Goal: Task Accomplishment & Management: Manage account settings

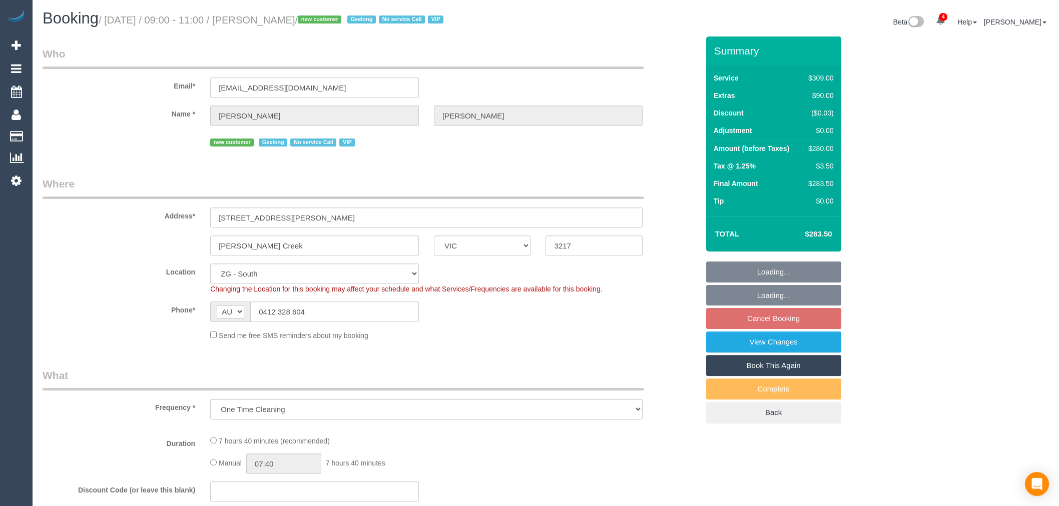
select select "VIC"
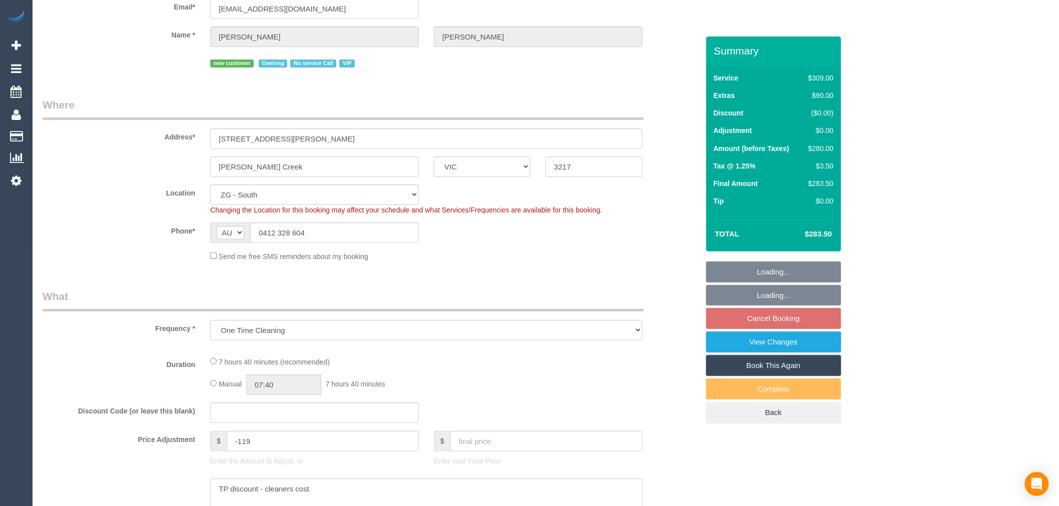
select select "object:729"
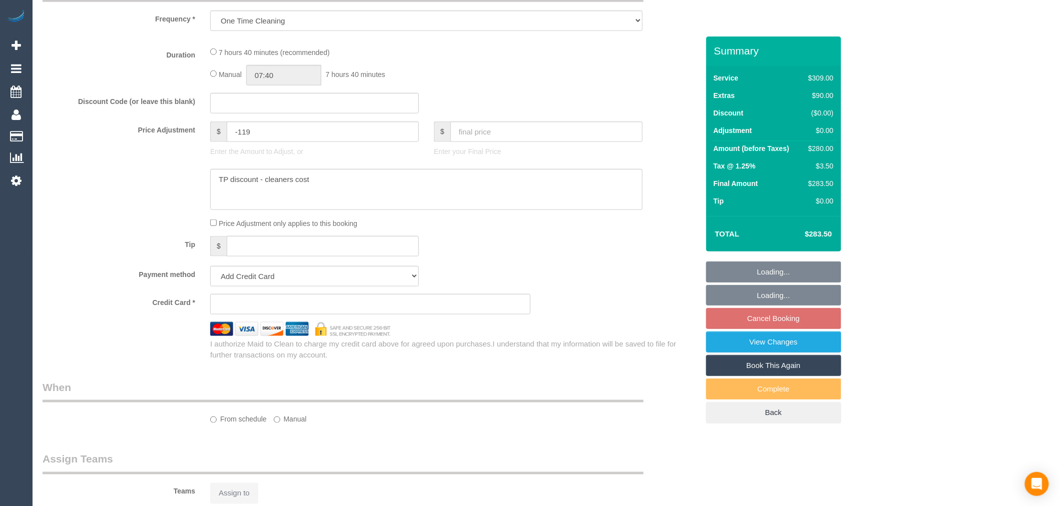
select select "string:stripe-pm_1RxFRV2GScqysDRVaO3HbnxL"
select select "spot3"
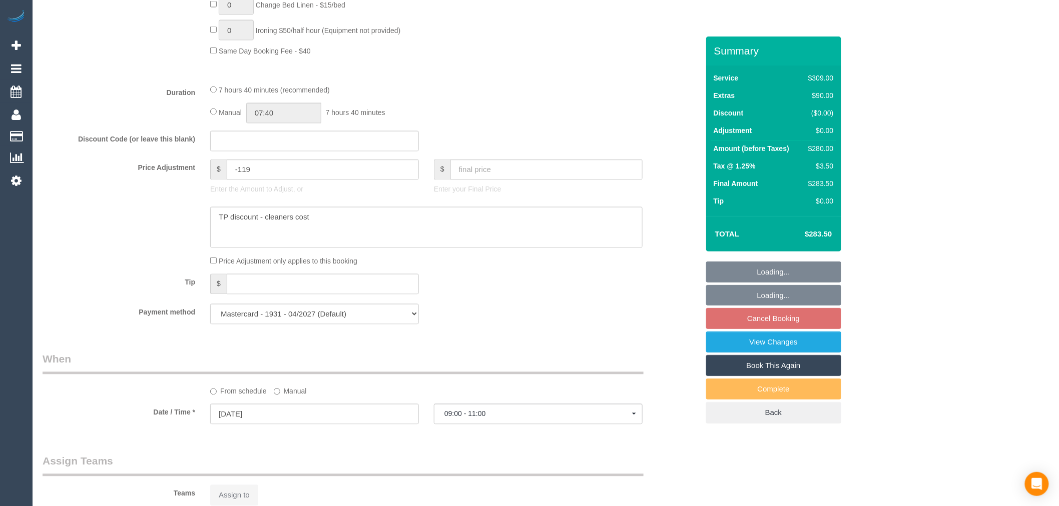
select select "number:28"
select select "number:14"
select select "number:19"
select select "number:25"
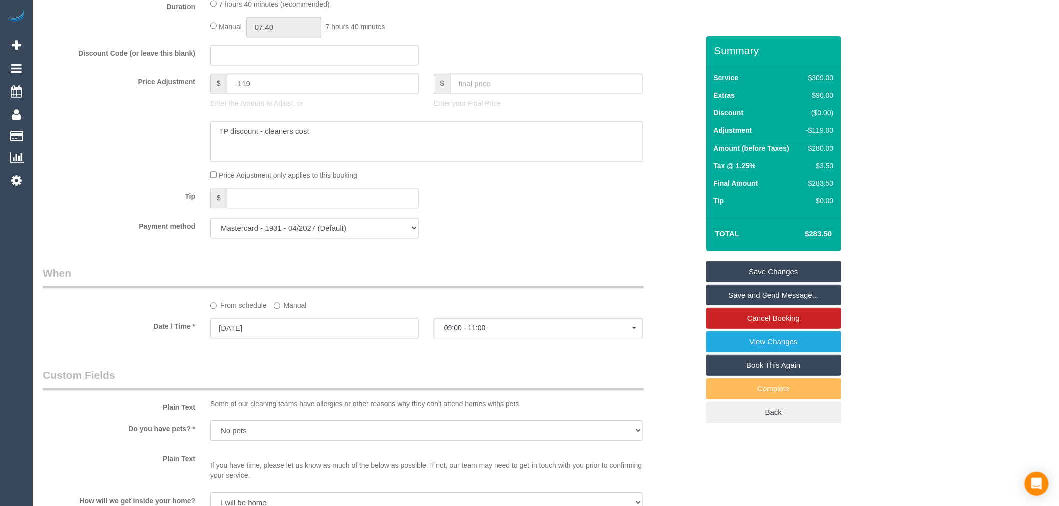
scroll to position [889, 0]
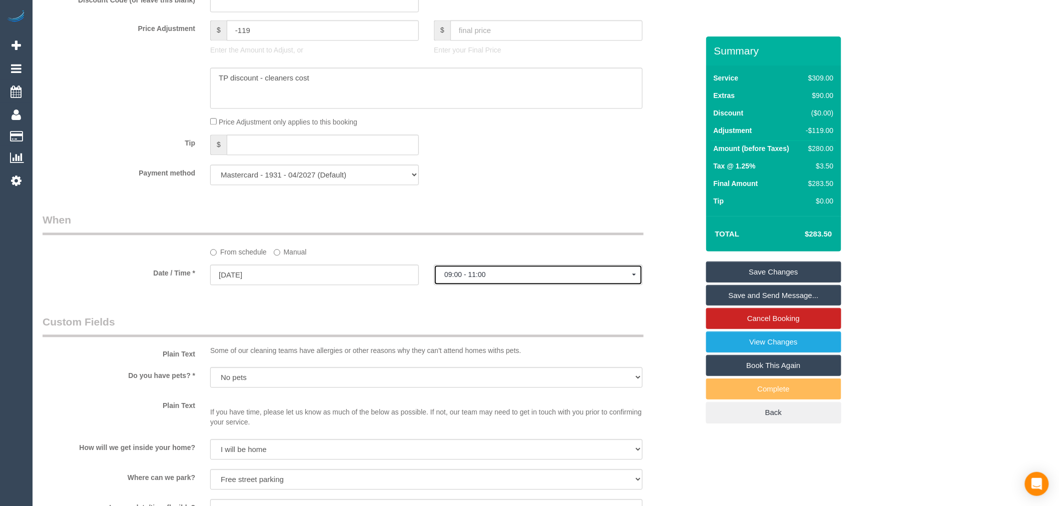
click at [538, 279] on span "09:00 - 11:00" at bounding box center [538, 275] width 188 height 8
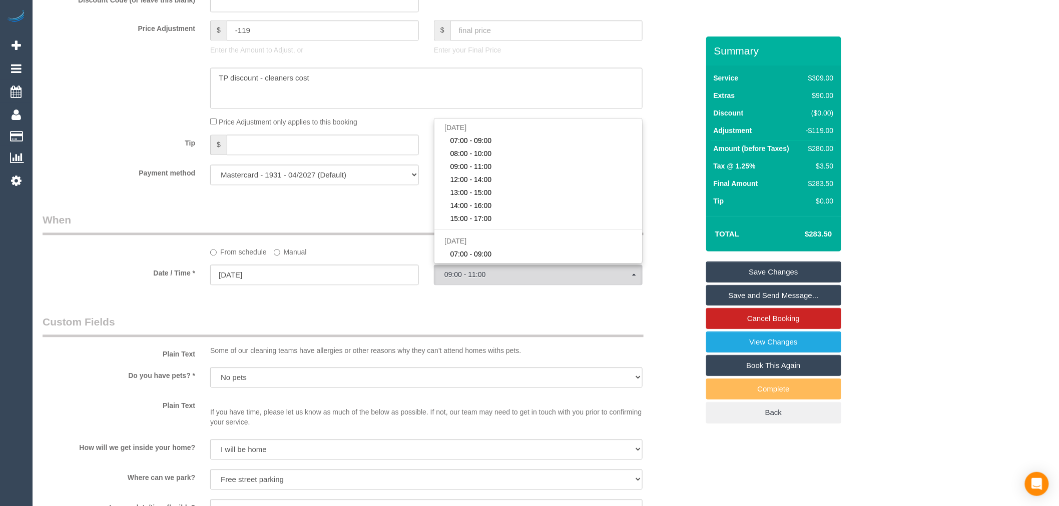
click at [290, 270] on sui-booking-spot "From schedule Manual Date / Time * [DATE] 09:00 - 11:00 [DATE] 07:00 - 09:00 08…" at bounding box center [371, 250] width 656 height 75
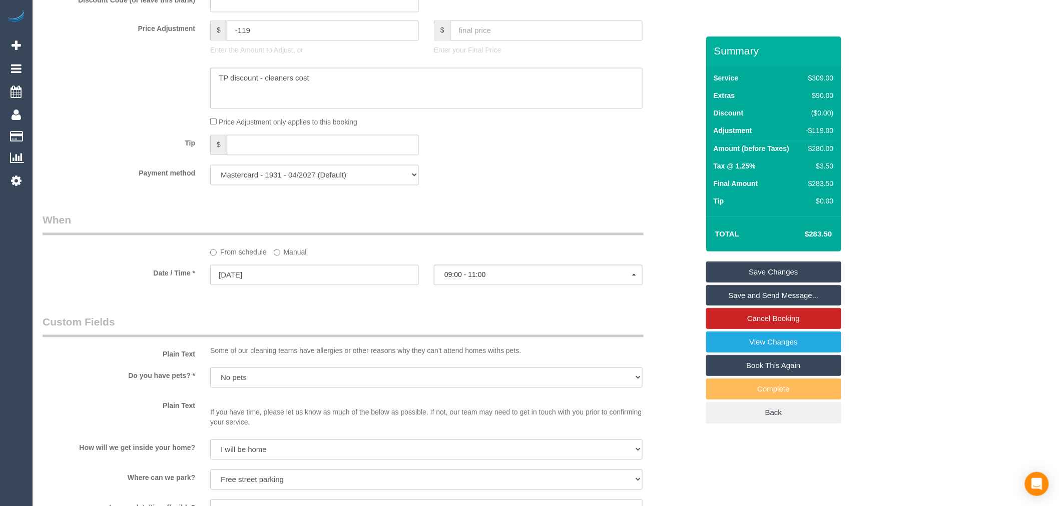
click at [291, 257] on label "Manual" at bounding box center [290, 251] width 33 height 14
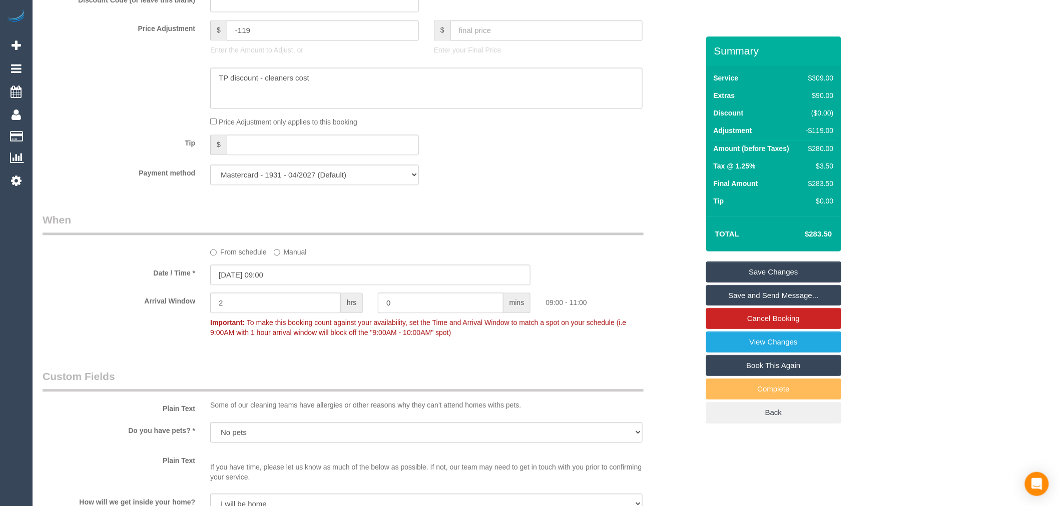
click at [271, 327] on p "Important: To make this booking count against your availability, set the Time a…" at bounding box center [426, 326] width 447 height 23
drag, startPoint x: 263, startPoint y: 314, endPoint x: 211, endPoint y: 269, distance: 68.5
click at [149, 320] on div "Arrival Window 2 hrs 0 mins 09:00 - 11:00 Important: To make this booking count…" at bounding box center [370, 318] width 671 height 50
type input "1"
click at [169, 278] on label "Date / Time *" at bounding box center [119, 272] width 168 height 14
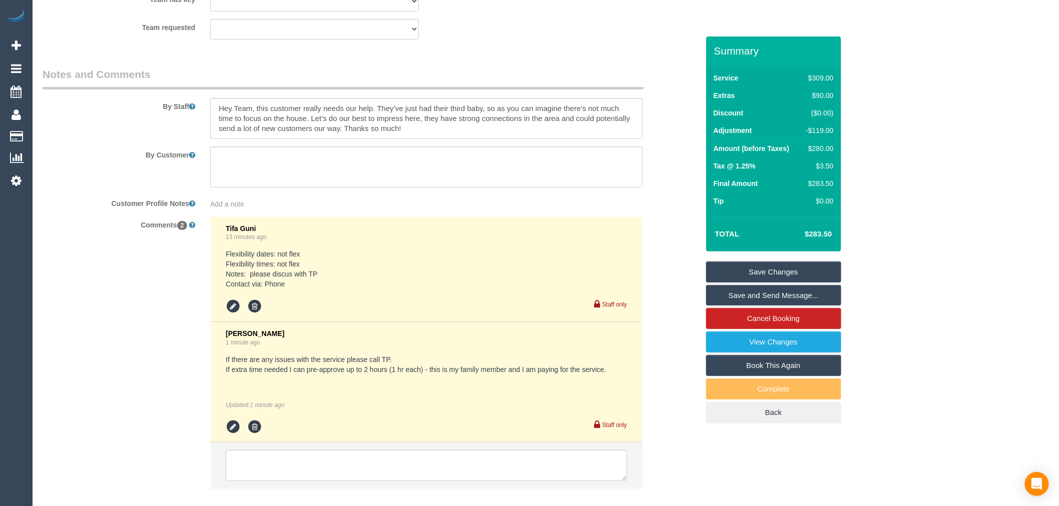
scroll to position [1533, 0]
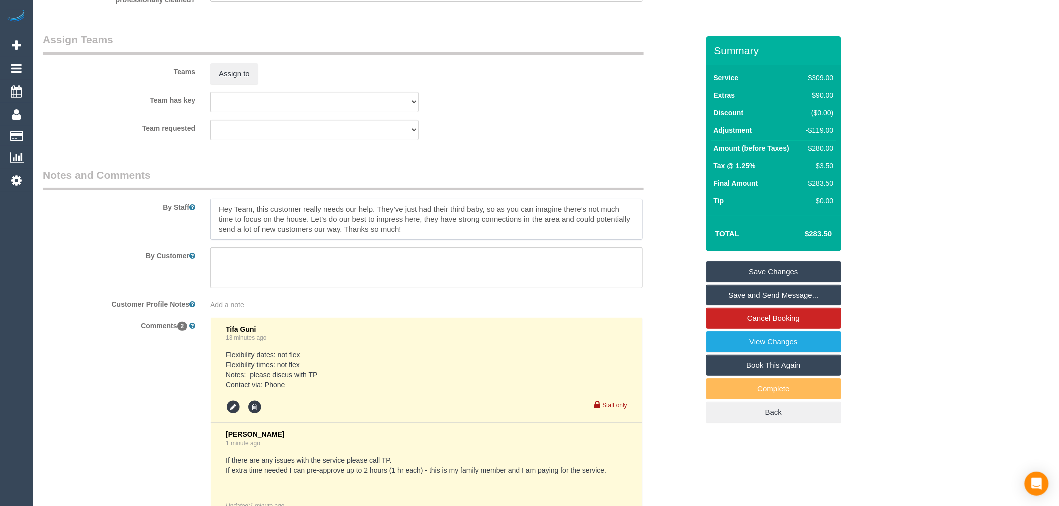
click at [504, 240] on textarea at bounding box center [426, 219] width 432 height 41
click at [218, 223] on textarea at bounding box center [426, 219] width 432 height 41
click at [441, 240] on textarea at bounding box center [426, 219] width 432 height 41
click at [216, 221] on textarea at bounding box center [426, 219] width 432 height 41
click at [218, 216] on textarea at bounding box center [426, 219] width 432 height 41
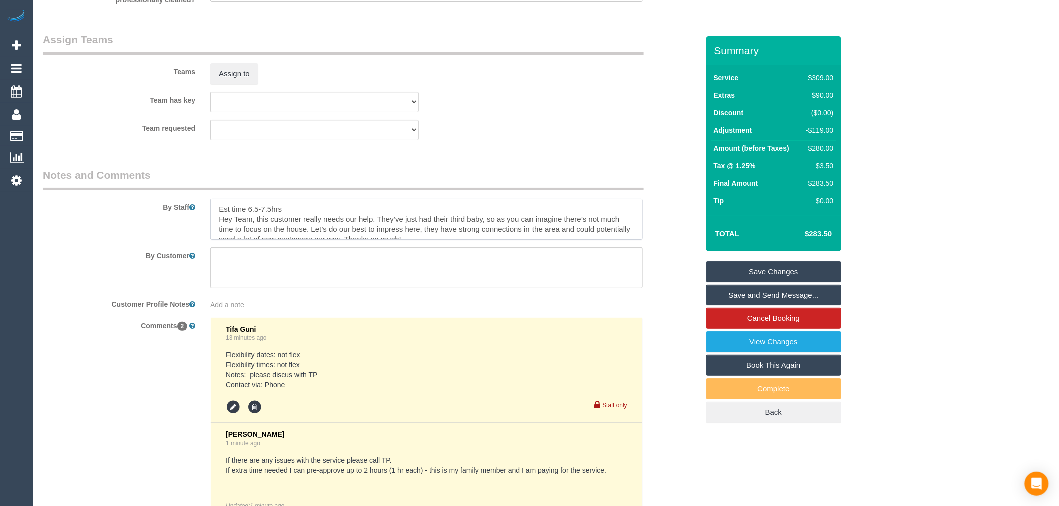
click at [311, 214] on textarea at bounding box center [426, 219] width 432 height 41
click at [300, 217] on textarea at bounding box center [426, 219] width 432 height 41
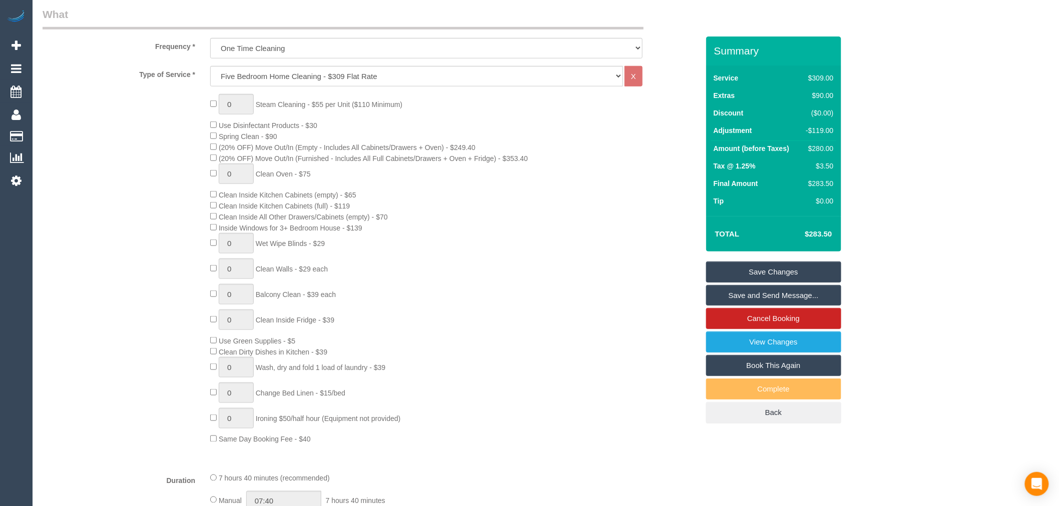
scroll to position [198, 0]
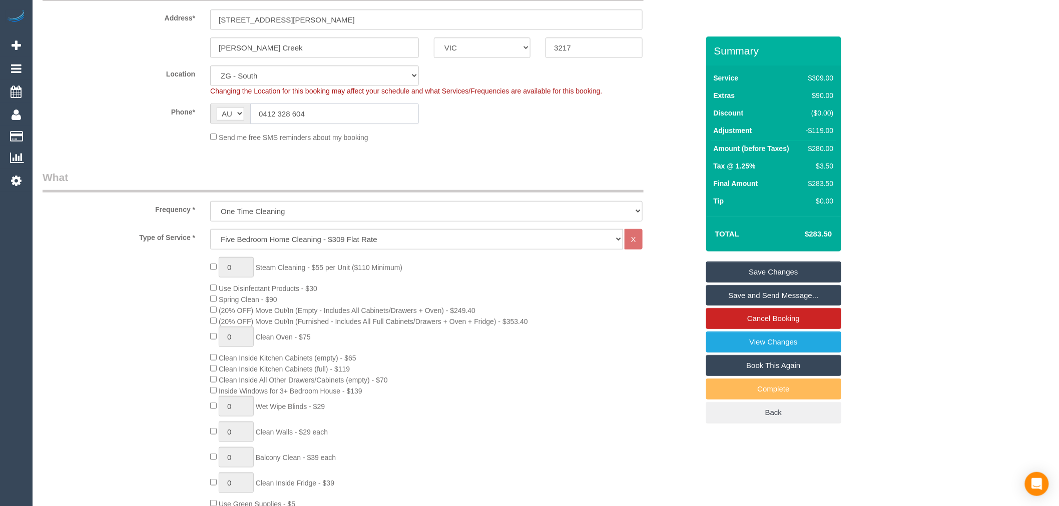
drag, startPoint x: 308, startPoint y: 115, endPoint x: 213, endPoint y: 116, distance: 95.1
click at [213, 116] on div "AF AL DZ AD AO AI AQ AG AR AM AW AU AT AZ BS BH BD BB BY BE BZ BJ BM BT BO BA B…" at bounding box center [314, 114] width 209 height 21
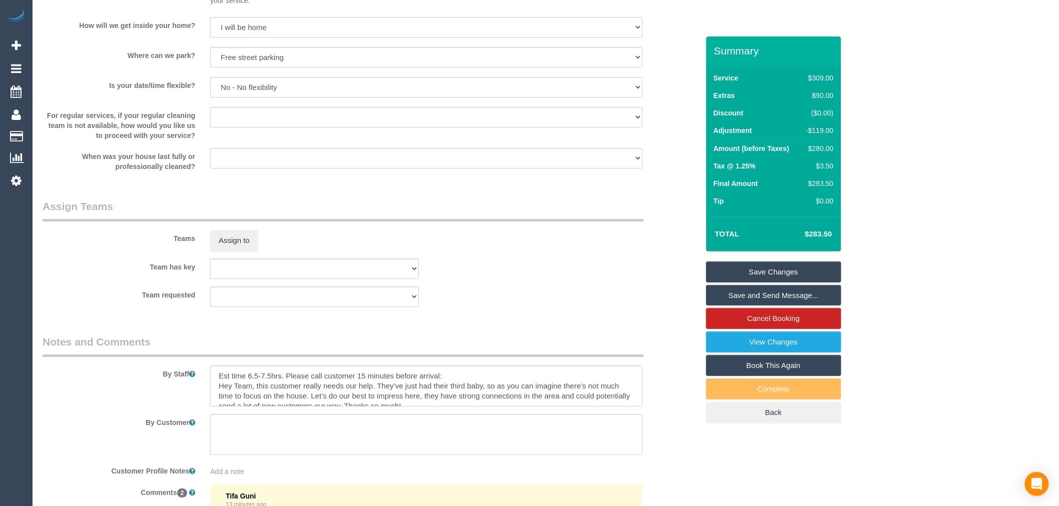
scroll to position [1699, 0]
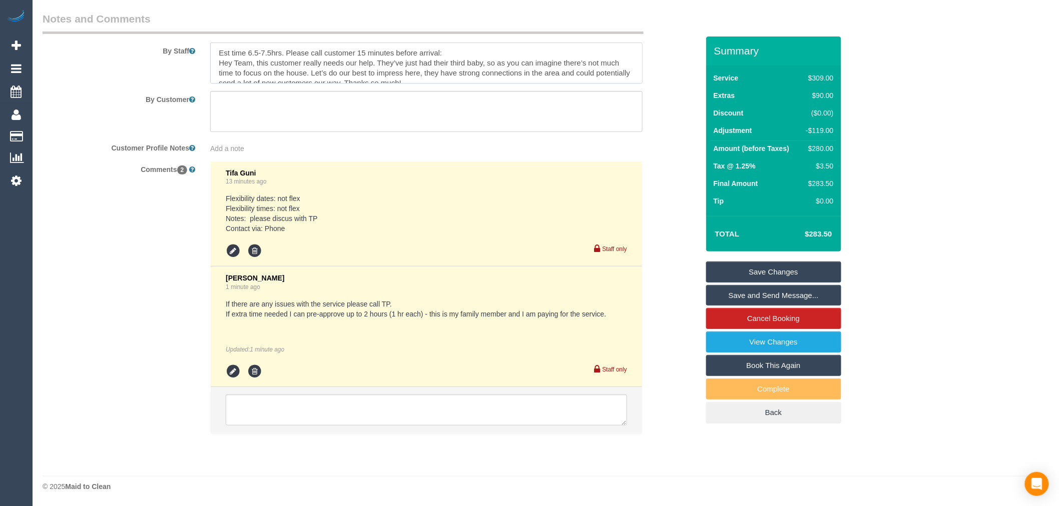
click at [463, 52] on textarea at bounding box center [426, 63] width 432 height 41
paste textarea "0412 328 604"
type textarea "Est time 6.5-7.5hrs. Please call customer 15 minutes before arrival: 0412 328 6…"
click at [778, 262] on link "Save Changes" at bounding box center [773, 272] width 135 height 21
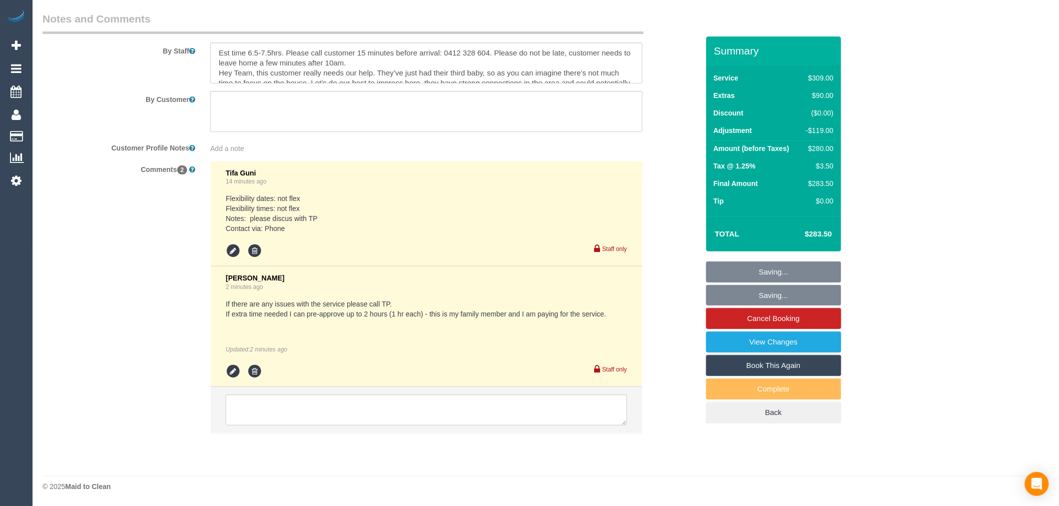
click at [781, 264] on fieldset "Saving... Saving... Cancel Booking View Changes Book This Again Complete Back" at bounding box center [773, 343] width 135 height 162
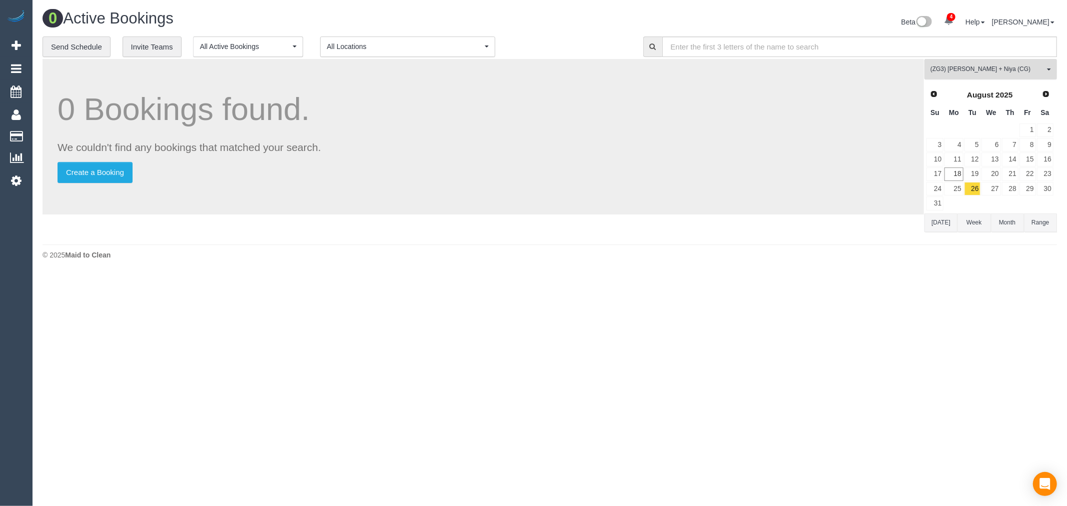
click at [1023, 74] on span "(ZG3) [PERSON_NAME] + Niya (CG)" at bounding box center [988, 69] width 114 height 9
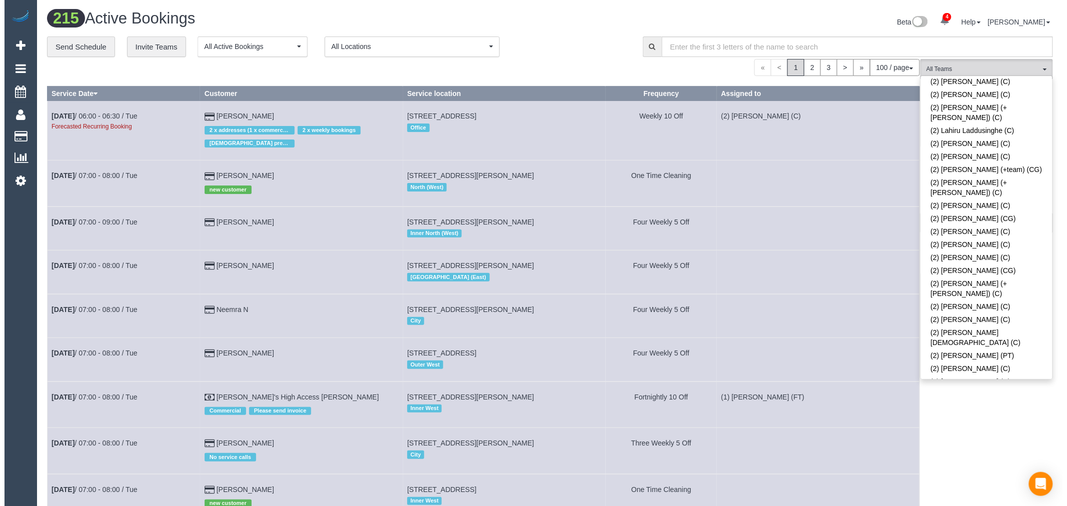
scroll to position [822, 0]
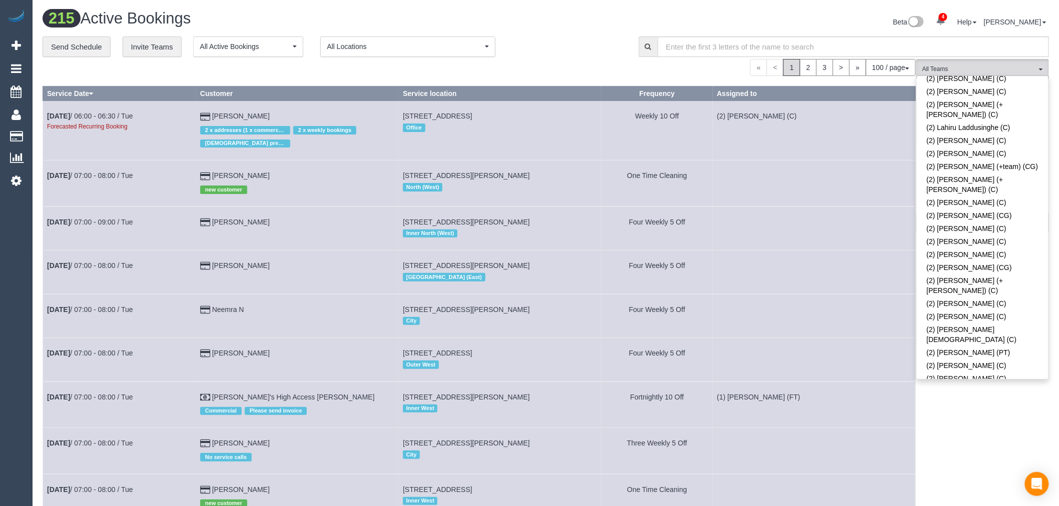
click at [989, 474] on link "(2) [PERSON_NAME] (CG)" at bounding box center [983, 480] width 132 height 13
click at [723, 268] on td at bounding box center [813, 273] width 203 height 44
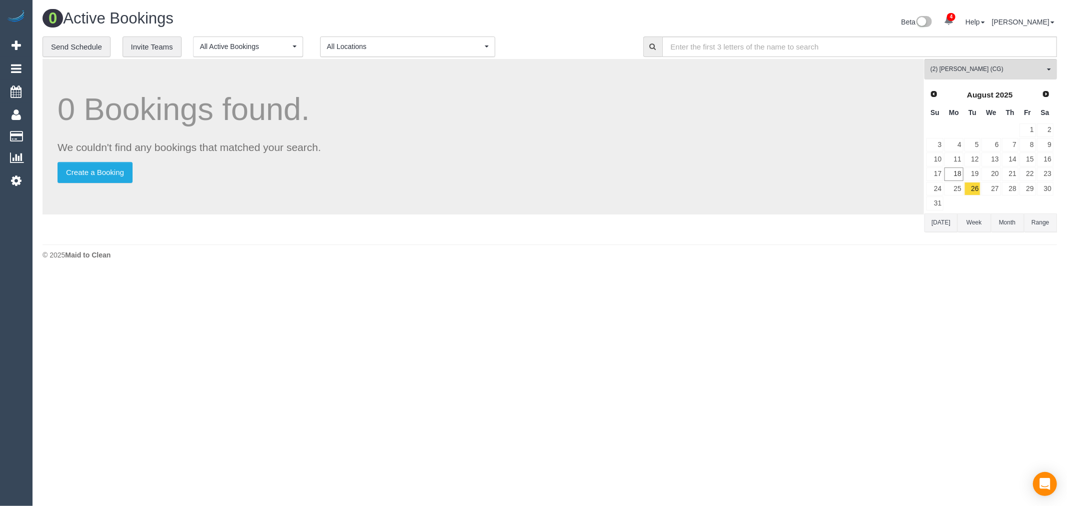
click at [936, 226] on button "[DATE]" at bounding box center [941, 223] width 33 height 19
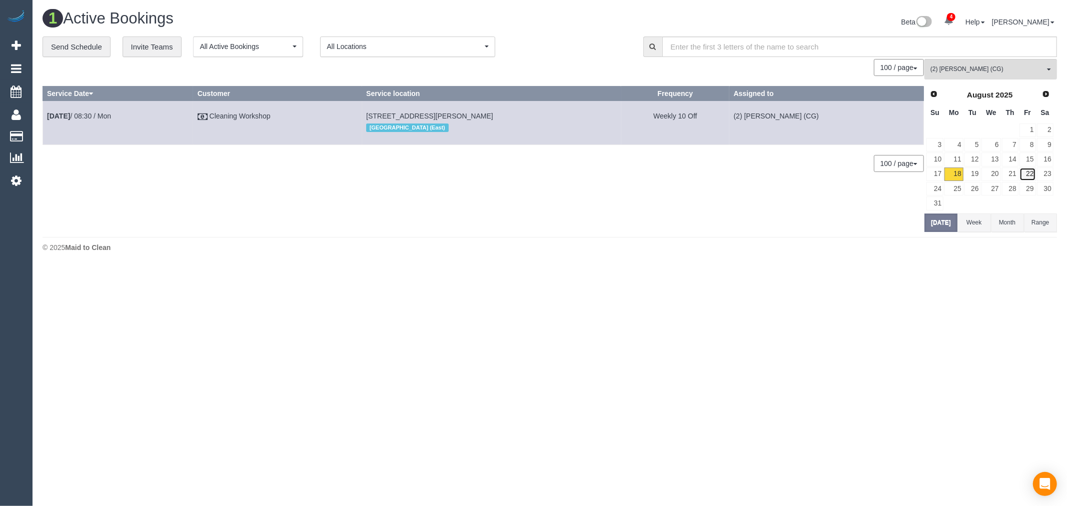
click at [1028, 177] on link "22" at bounding box center [1028, 175] width 17 height 14
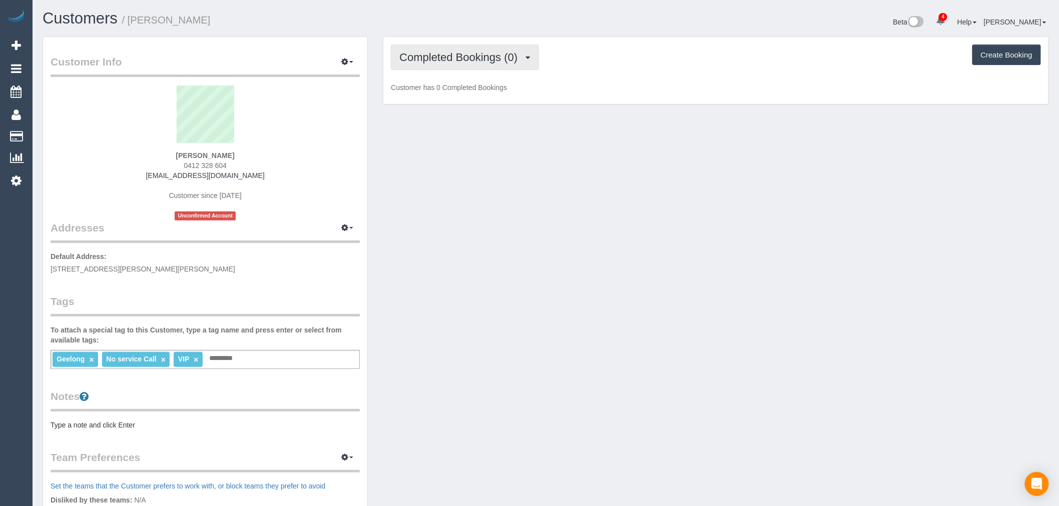
click at [522, 57] on span "Completed Bookings (0)" at bounding box center [460, 57] width 123 height 13
click at [476, 93] on link "Upcoming Bookings (1)" at bounding box center [443, 93] width 104 height 13
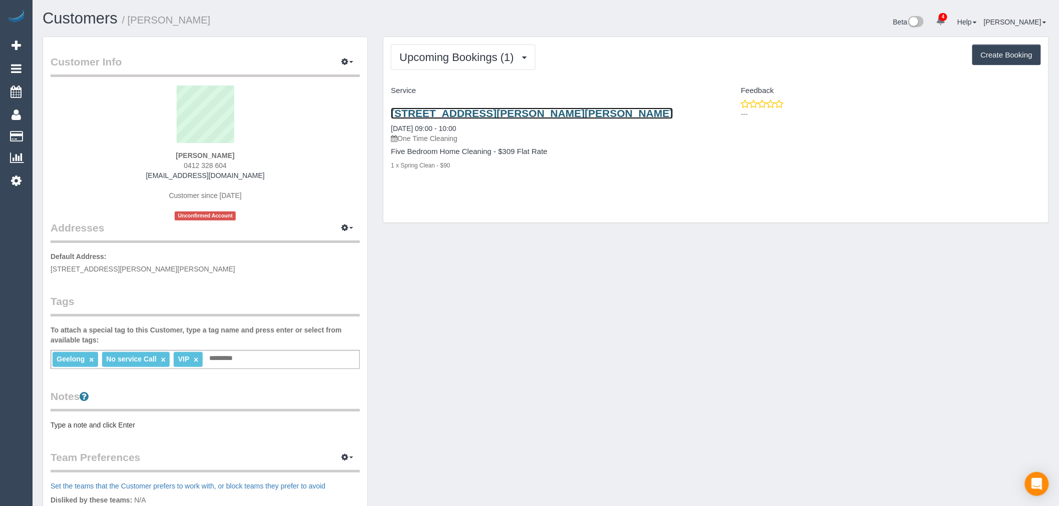
click at [521, 114] on link "[STREET_ADDRESS][PERSON_NAME][PERSON_NAME]" at bounding box center [532, 114] width 282 height 12
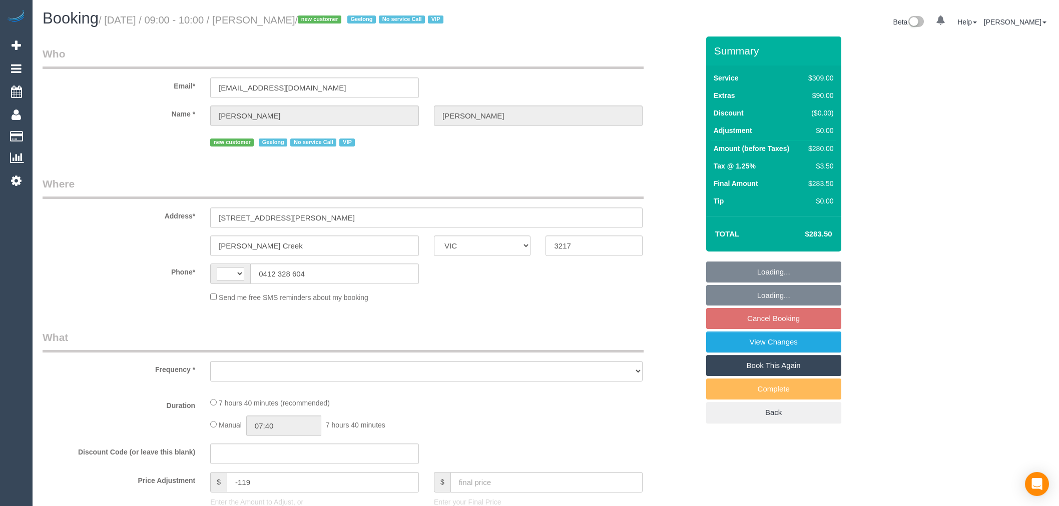
select select "VIC"
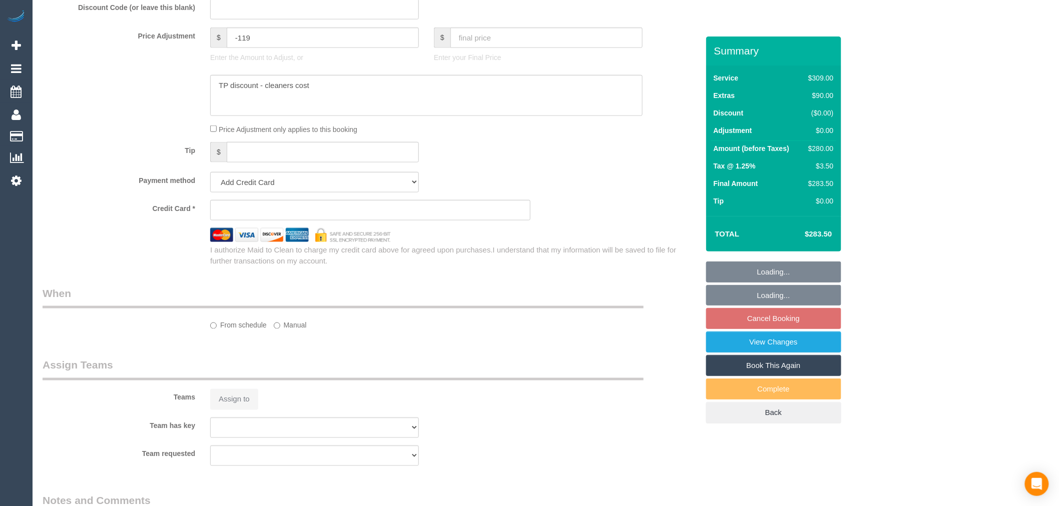
select select "object:884"
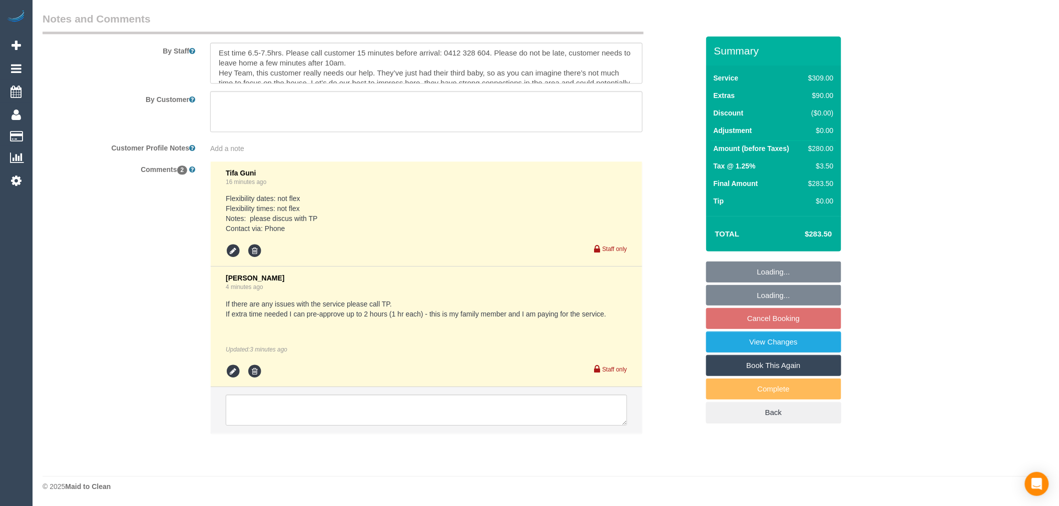
select select "string:AU"
select select "string:stripe-pm_1RxFRV2GScqysDRVaO3HbnxL"
select select "number:28"
select select "number:14"
select select "number:19"
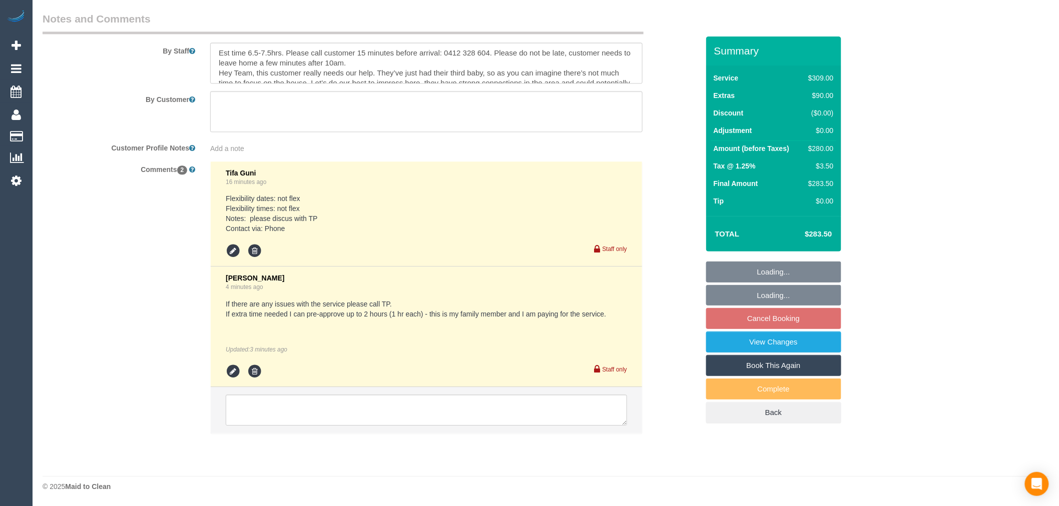
select select "number:25"
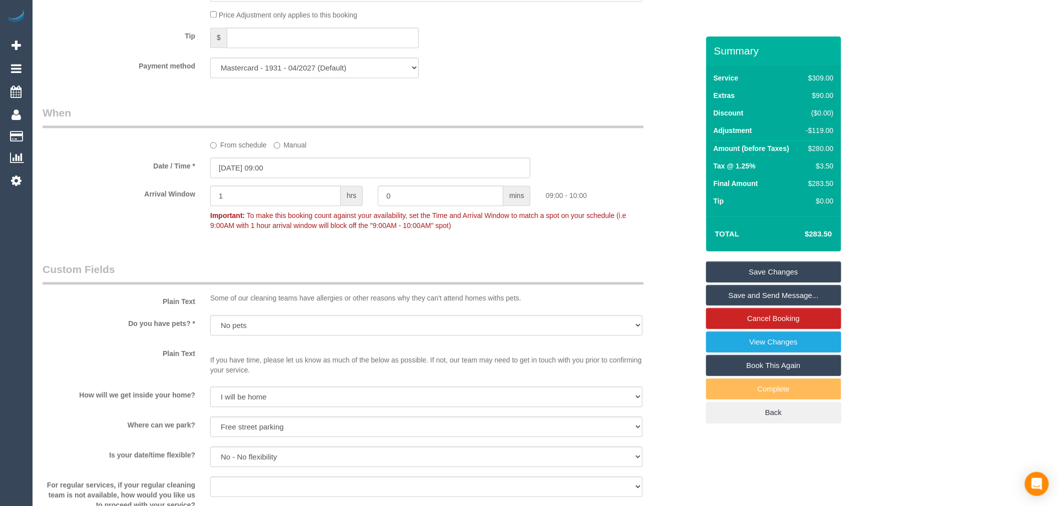
scroll to position [921, 0]
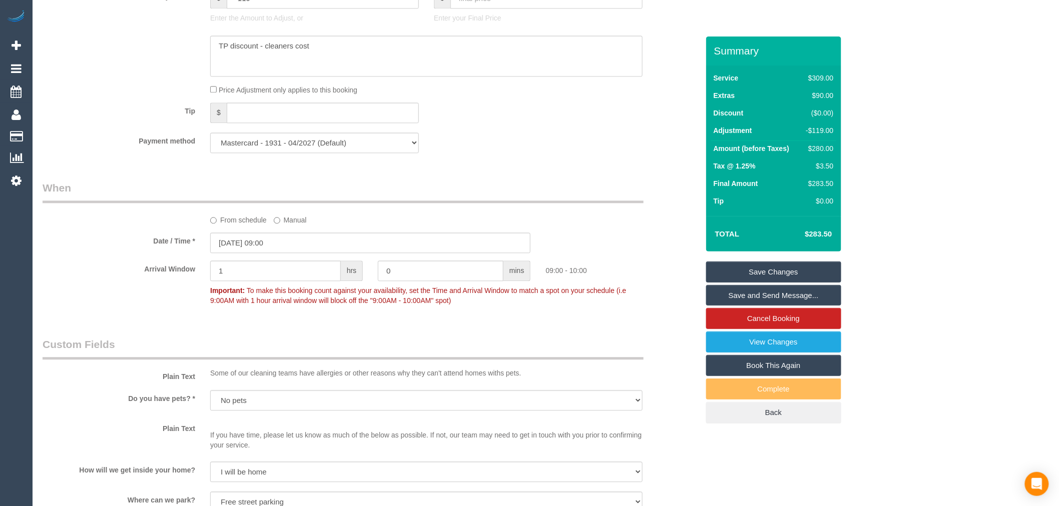
drag, startPoint x: 596, startPoint y: 280, endPoint x: 546, endPoint y: 284, distance: 49.7
click at [546, 276] on div "09:00 - 10:00" at bounding box center [622, 268] width 168 height 15
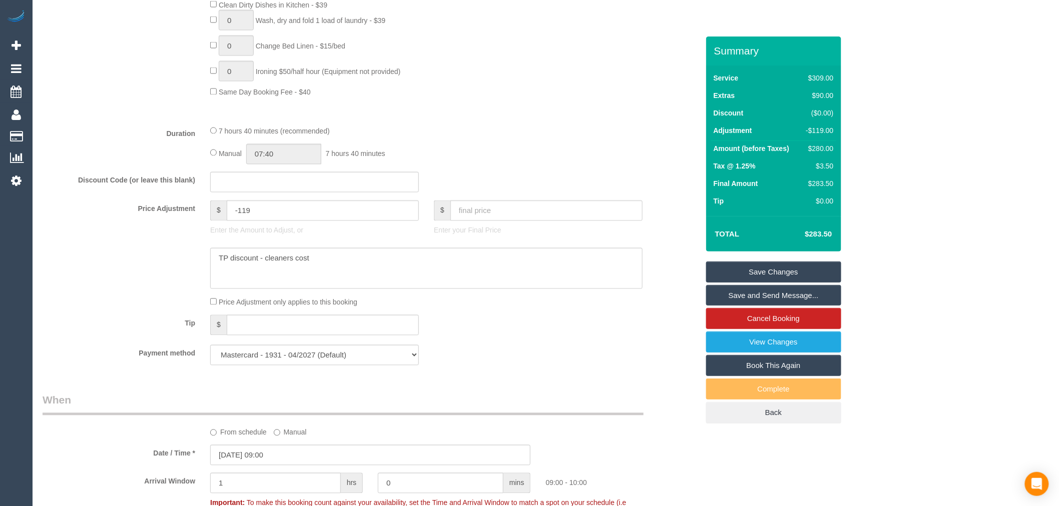
scroll to position [698, 0]
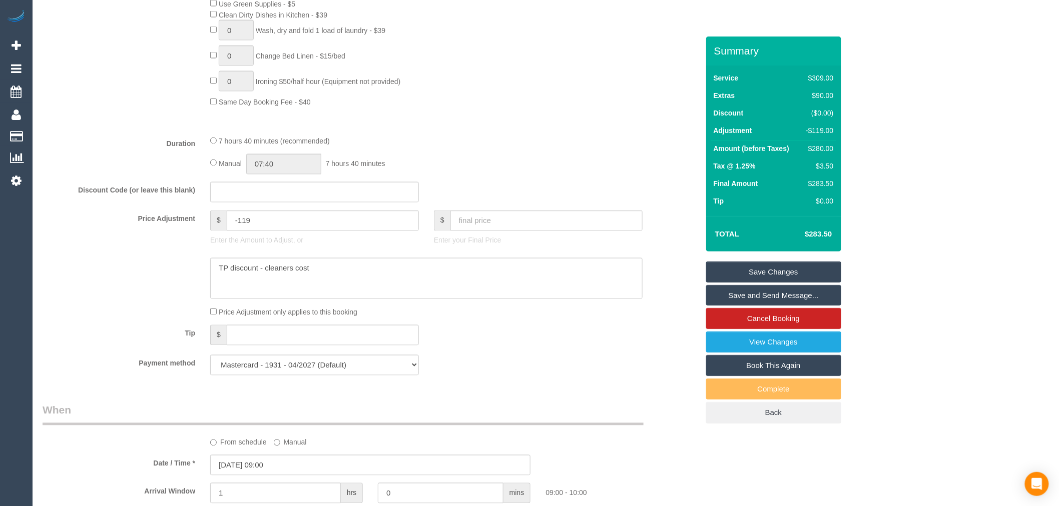
drag, startPoint x: 834, startPoint y: 149, endPoint x: 807, endPoint y: 151, distance: 26.6
click at [807, 151] on td "$280.00" at bounding box center [818, 150] width 36 height 18
click at [916, 154] on div "Who Email* alexkuhn1080@gmail.com Name * Alex Kuhn new customer Geelong No serv…" at bounding box center [546, 400] width 1006 height 2124
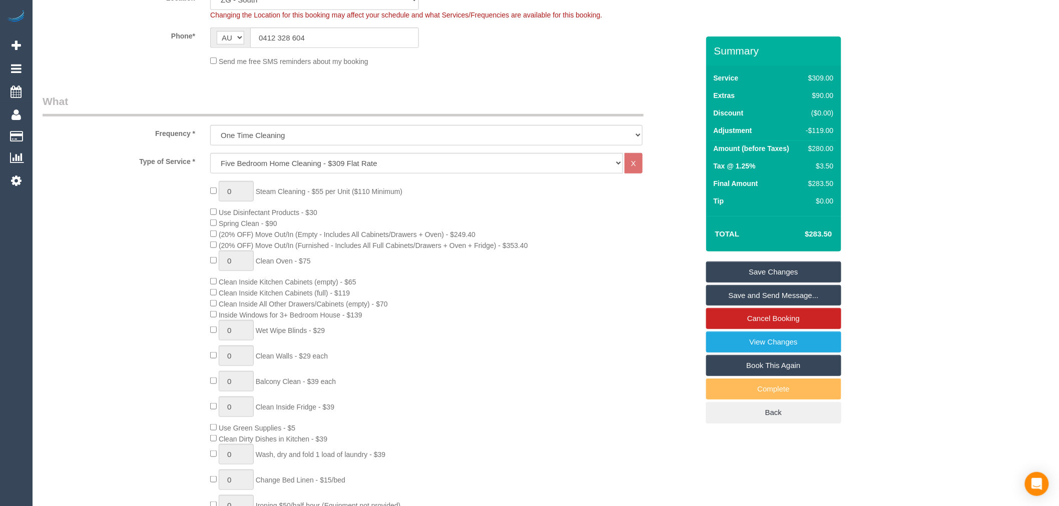
scroll to position [198, 0]
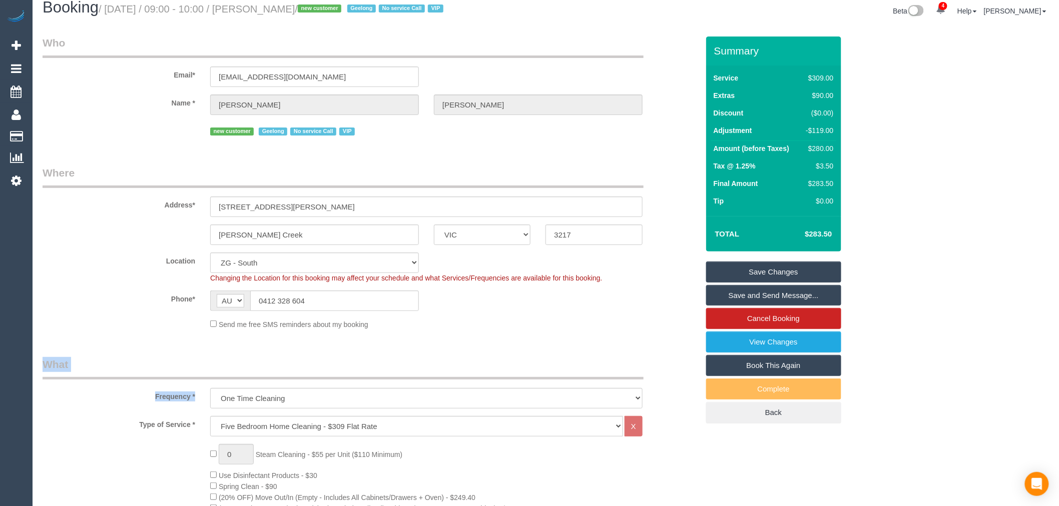
scroll to position [0, 0]
